Goal: Task Accomplishment & Management: Manage account settings

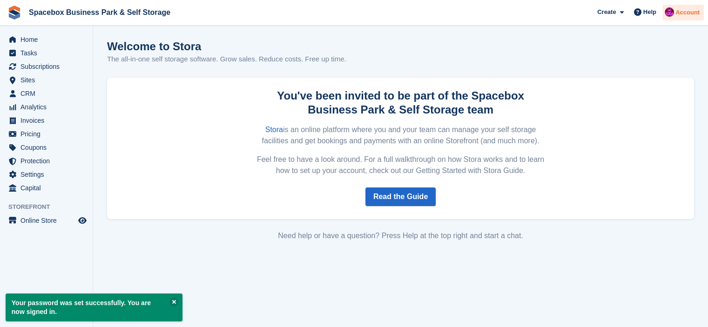
click at [683, 16] on span "Account" at bounding box center [687, 12] width 24 height 9
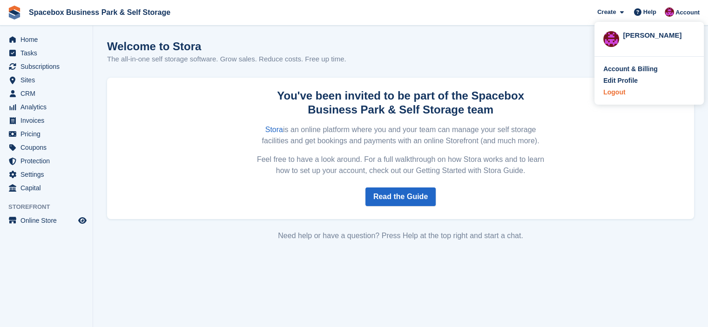
click at [620, 92] on div "Logout" at bounding box center [614, 92] width 22 height 10
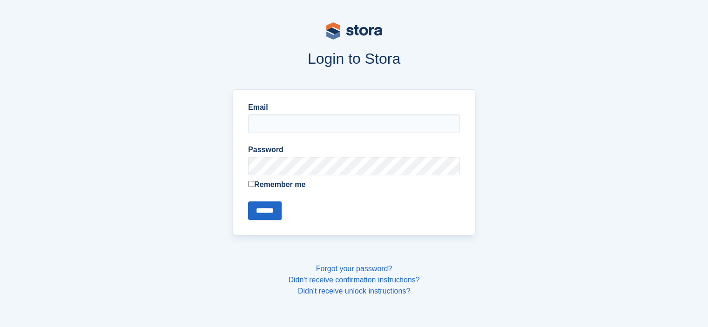
type input "**********"
